Goal: Information Seeking & Learning: Check status

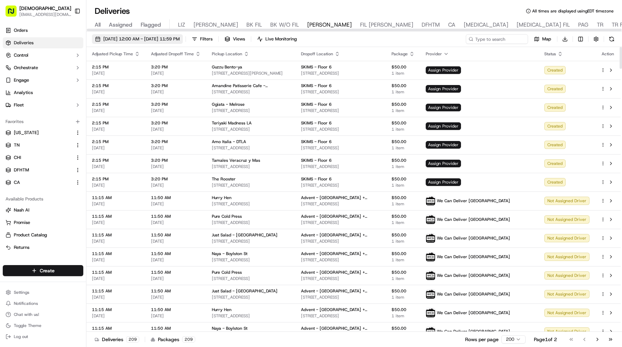
click at [153, 41] on span "09/22/2025 12:00 AM - 09/22/2025 11:59 PM" at bounding box center [141, 39] width 76 height 6
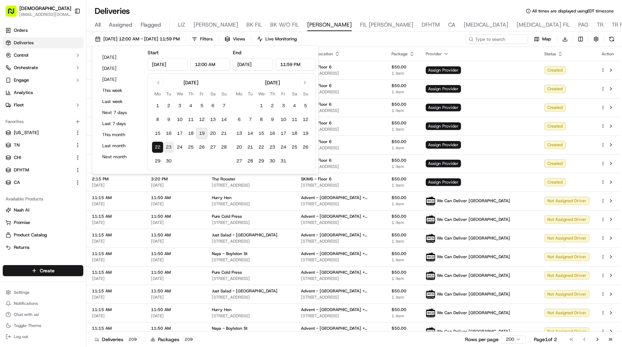
click at [166, 146] on button "23" at bounding box center [168, 147] width 11 height 11
type input "Sep 23, 2025"
click at [166, 146] on button "23" at bounding box center [168, 147] width 11 height 11
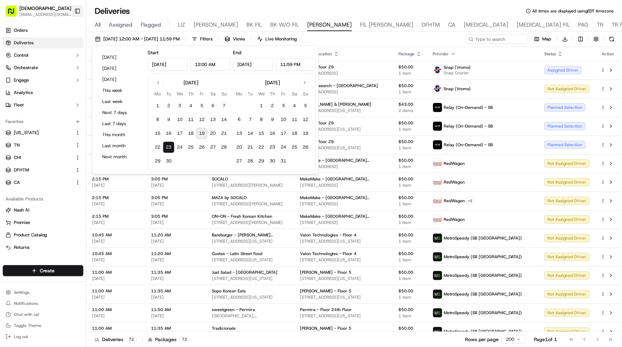
click at [77, 13] on button "Toggle Sidebar" at bounding box center [77, 11] width 12 height 12
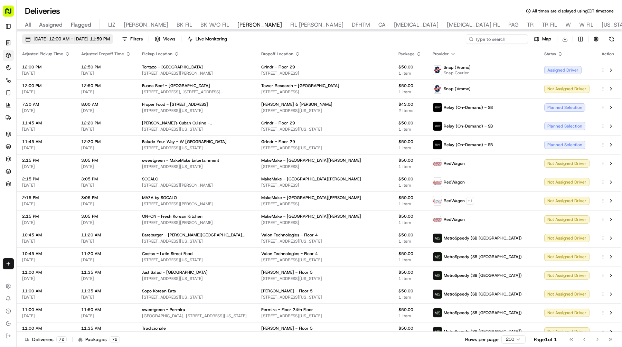
click at [110, 37] on span "09/23/2025 12:00 AM - 09/23/2025 11:59 PM" at bounding box center [71, 39] width 76 height 6
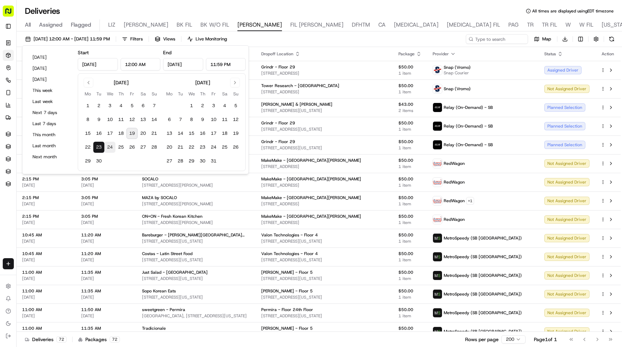
click at [112, 147] on button "24" at bounding box center [109, 147] width 11 height 11
type input "Sep 24, 2025"
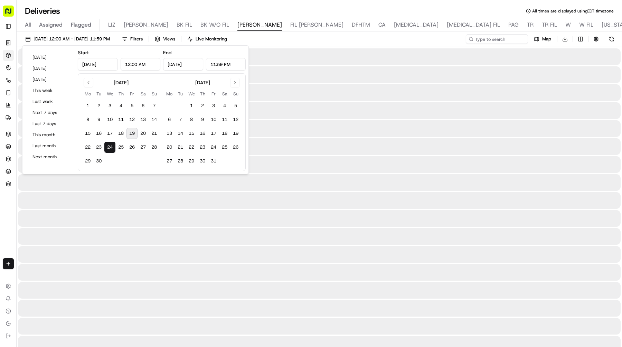
click at [112, 147] on button "24" at bounding box center [109, 147] width 11 height 11
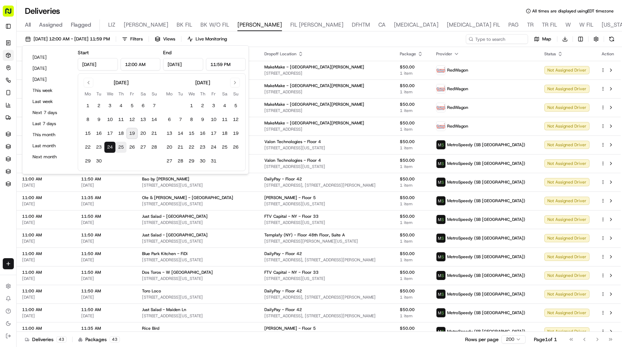
click at [123, 150] on button "25" at bounding box center [120, 147] width 11 height 11
type input "Sep 25, 2025"
click at [123, 150] on button "25" at bounding box center [120, 147] width 11 height 11
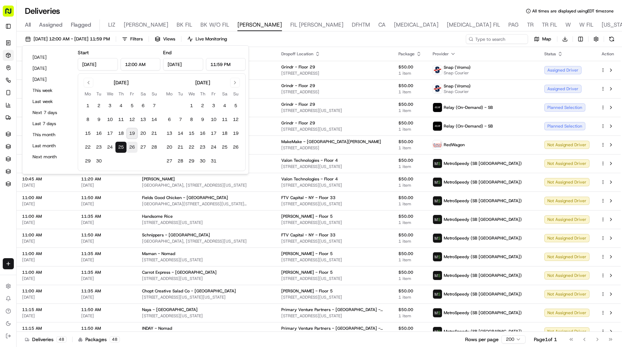
click at [132, 148] on button "26" at bounding box center [131, 147] width 11 height 11
type input "Sep 26, 2025"
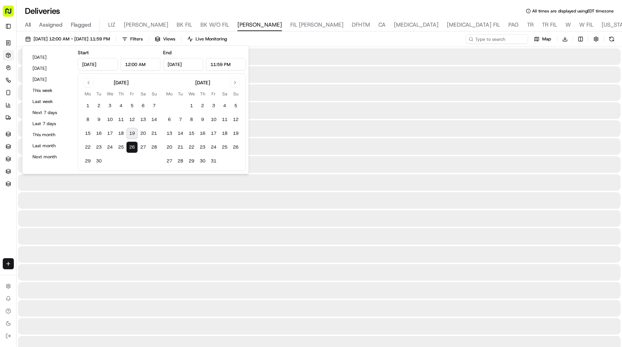
click at [132, 148] on button "26" at bounding box center [131, 147] width 11 height 11
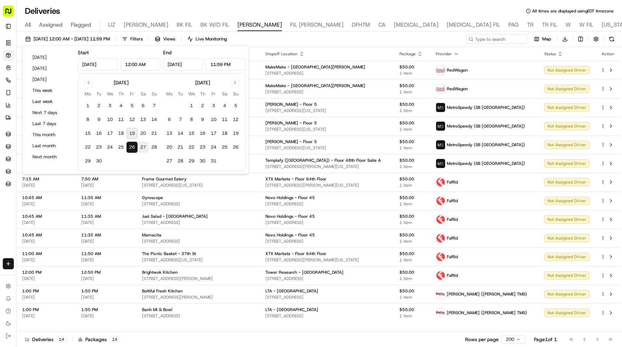
click at [145, 148] on button "27" at bounding box center [142, 147] width 11 height 11
type input "Sep 27, 2025"
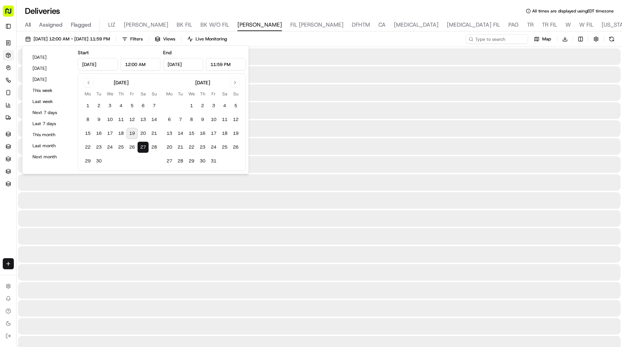
click at [145, 148] on button "27" at bounding box center [142, 147] width 11 height 11
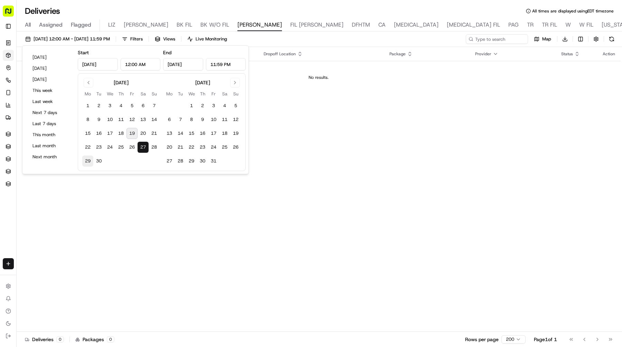
click at [87, 160] on button "29" at bounding box center [87, 160] width 11 height 11
type input "Sep 29, 2025"
click at [87, 160] on button "29" at bounding box center [87, 160] width 11 height 11
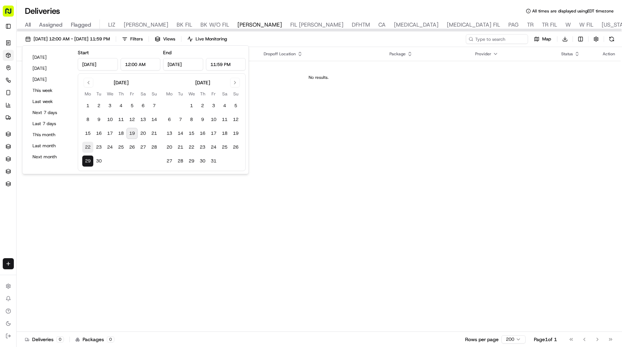
click at [88, 147] on button "22" at bounding box center [87, 147] width 11 height 11
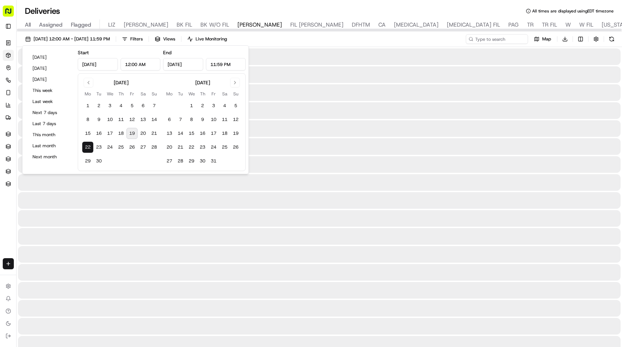
type input "Sep 22, 2025"
click at [88, 147] on button "22" at bounding box center [87, 147] width 11 height 11
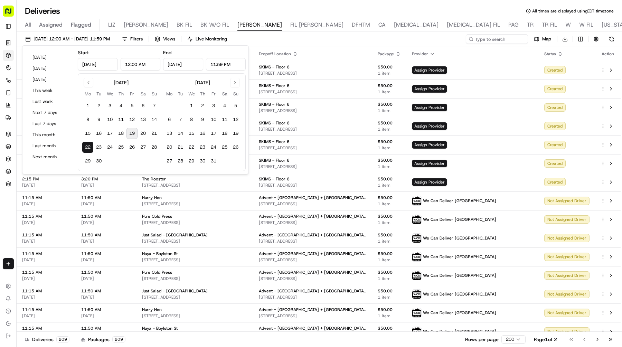
click at [336, 37] on div "09/22/2025 12:00 AM - 09/22/2025 11:59 PM Filters Views Live Monitoring Map Dow…" at bounding box center [319, 40] width 605 height 13
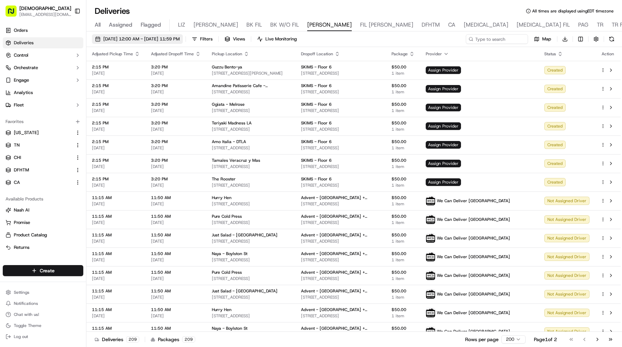
click at [168, 39] on span "[DATE] 12:00 AM - [DATE] 11:59 PM" at bounding box center [141, 39] width 76 height 6
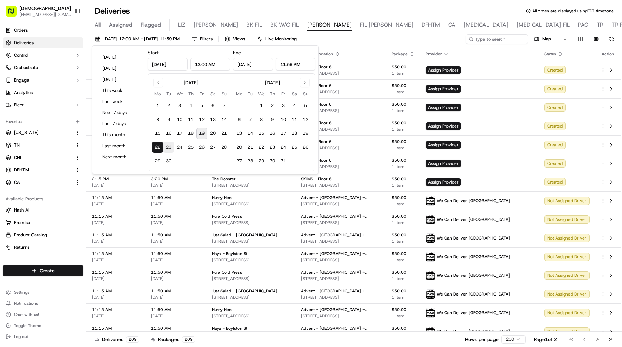
click at [168, 149] on button "23" at bounding box center [168, 147] width 11 height 11
type input "Sep 23, 2025"
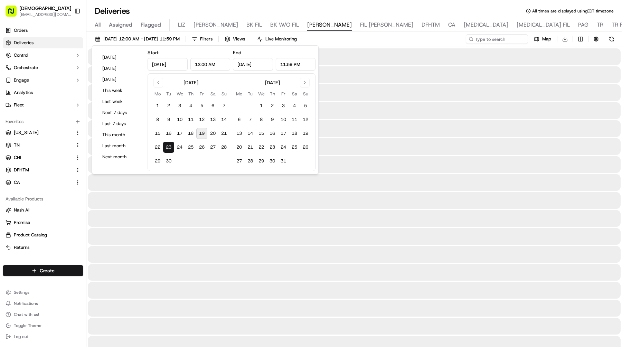
click at [168, 149] on button "23" at bounding box center [168, 147] width 11 height 11
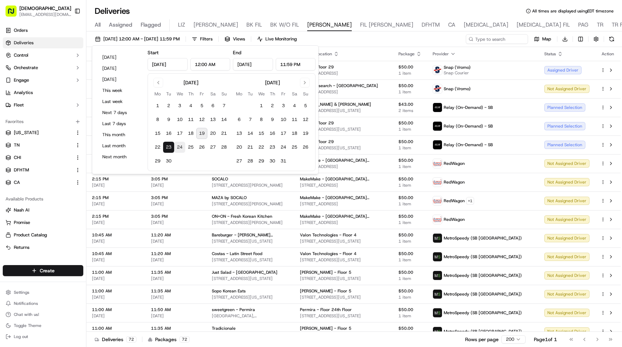
click at [177, 147] on button "24" at bounding box center [179, 147] width 11 height 11
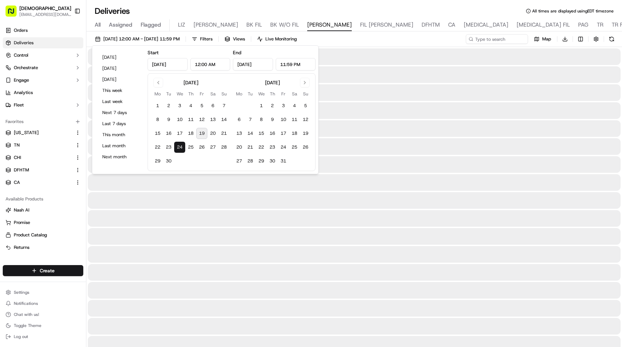
type input "Sep 24, 2025"
click at [177, 147] on button "24" at bounding box center [179, 147] width 11 height 11
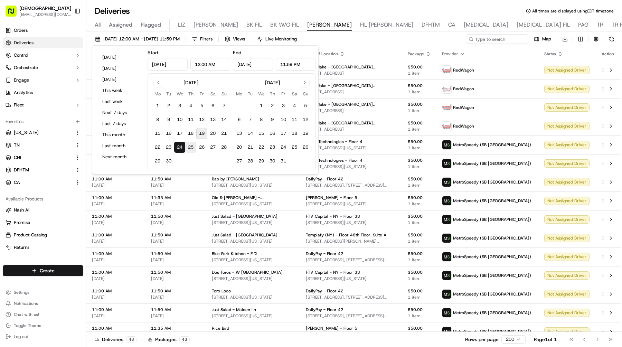
click at [187, 147] on button "25" at bounding box center [190, 147] width 11 height 11
type input "Sep 25, 2025"
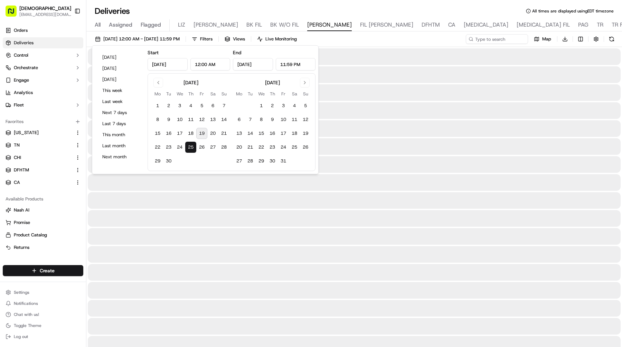
click at [187, 147] on button "25" at bounding box center [190, 147] width 11 height 11
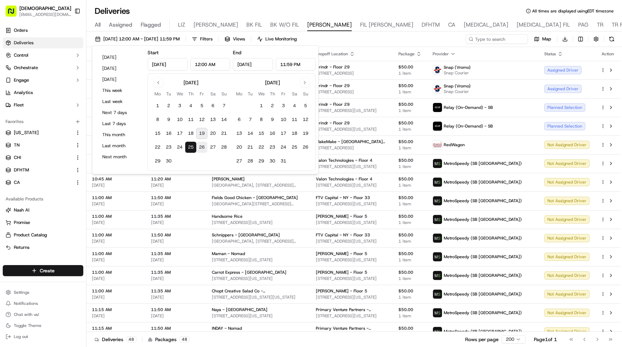
click at [199, 148] on button "26" at bounding box center [201, 147] width 11 height 11
type input "Sep 26, 2025"
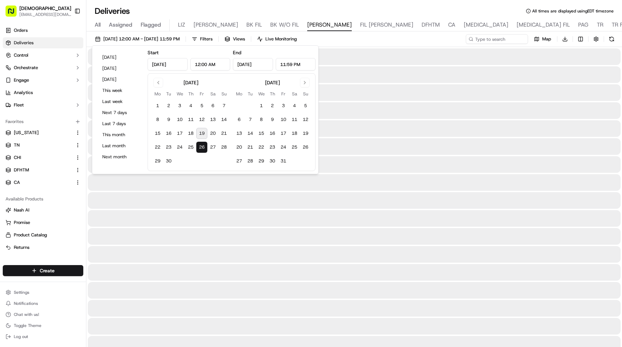
click at [199, 148] on button "26" at bounding box center [201, 147] width 11 height 11
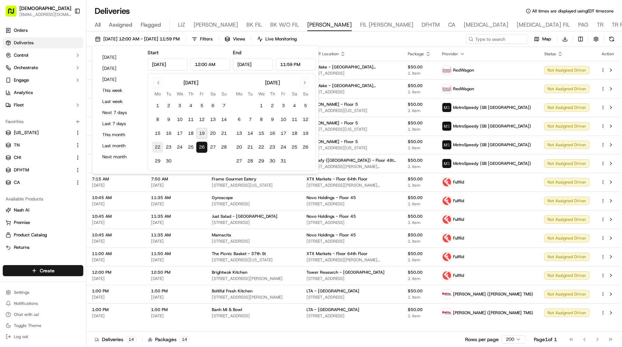
click at [155, 145] on button "22" at bounding box center [157, 147] width 11 height 11
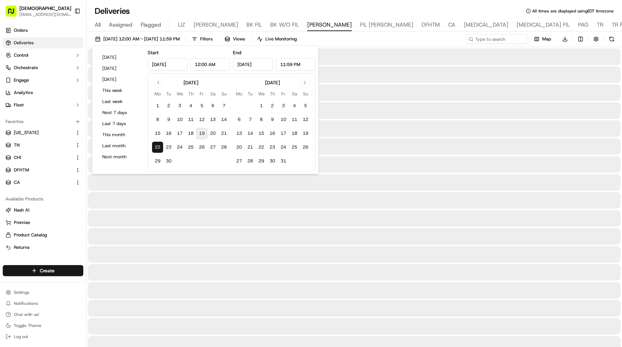
type input "Sep 22, 2025"
click at [155, 145] on button "22" at bounding box center [157, 147] width 11 height 11
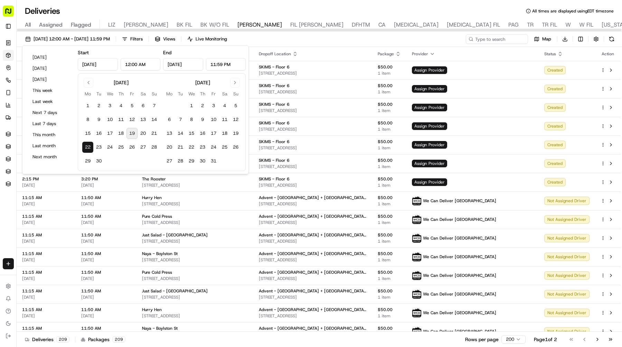
click at [339, 10] on div "Deliveries All times are displayed using EDT timezone" at bounding box center [319, 11] width 605 height 11
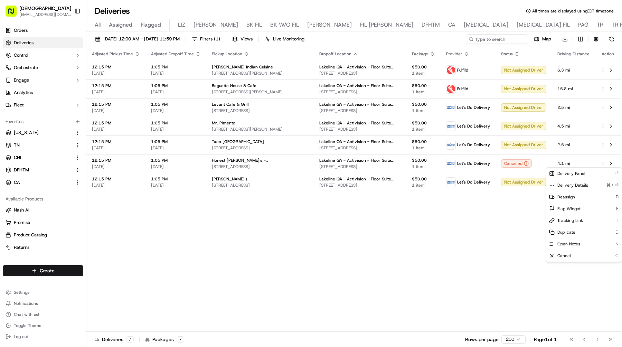
click at [318, 260] on html "Sharebite e.park@sharebite.com Toggle Sidebar Orders Deliveries Control Orchest…" at bounding box center [311, 173] width 622 height 347
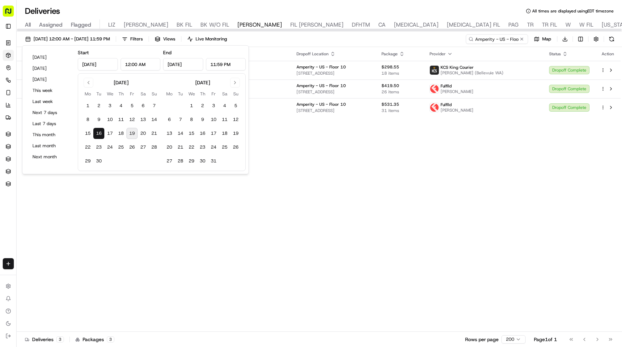
click at [279, 146] on div "Adjusted Pickup Time Adjusted Dropoff Time Pickup Location Dropoff Location Pac…" at bounding box center [319, 189] width 604 height 285
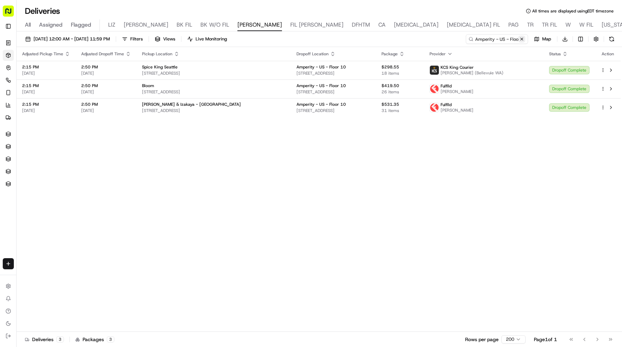
click at [519, 39] on button at bounding box center [521, 39] width 7 height 7
